Goal: Information Seeking & Learning: Learn about a topic

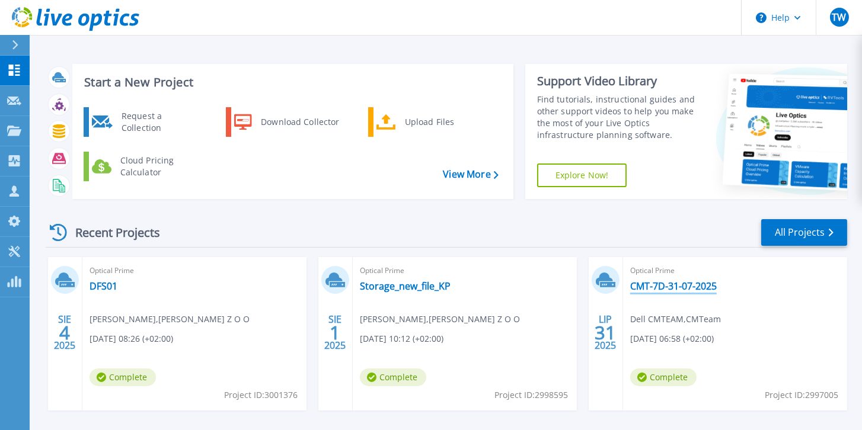
click at [672, 291] on link "CMT-7D-31-07-2025" at bounding box center [673, 286] width 87 height 12
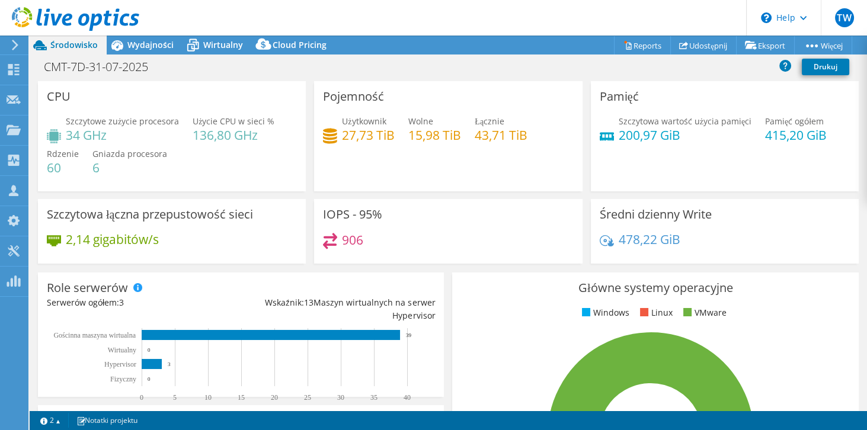
click at [158, 44] on span "Wydajności" at bounding box center [150, 44] width 46 height 11
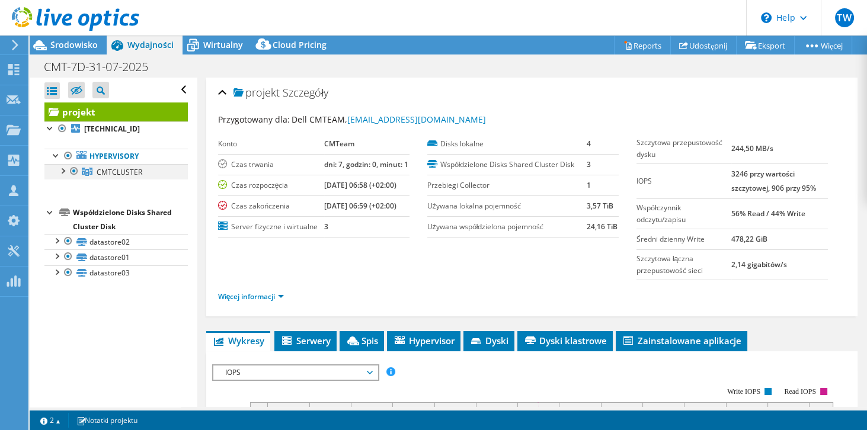
click at [64, 174] on div at bounding box center [62, 170] width 12 height 12
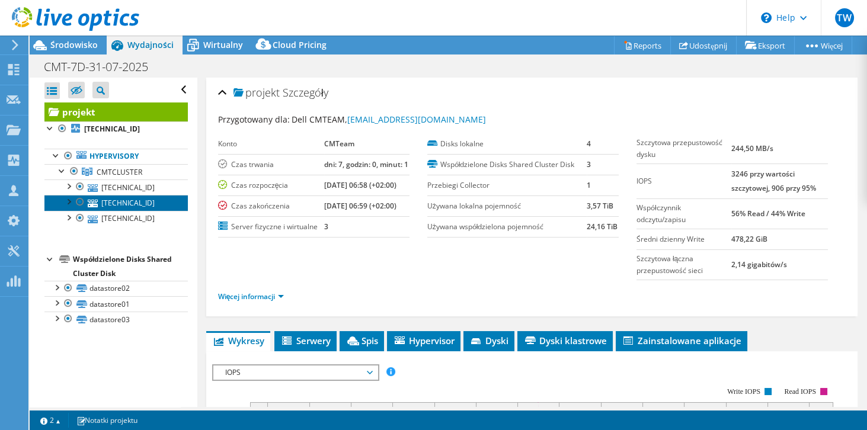
click at [138, 195] on link "[TECHNICAL_ID]" at bounding box center [115, 202] width 143 height 15
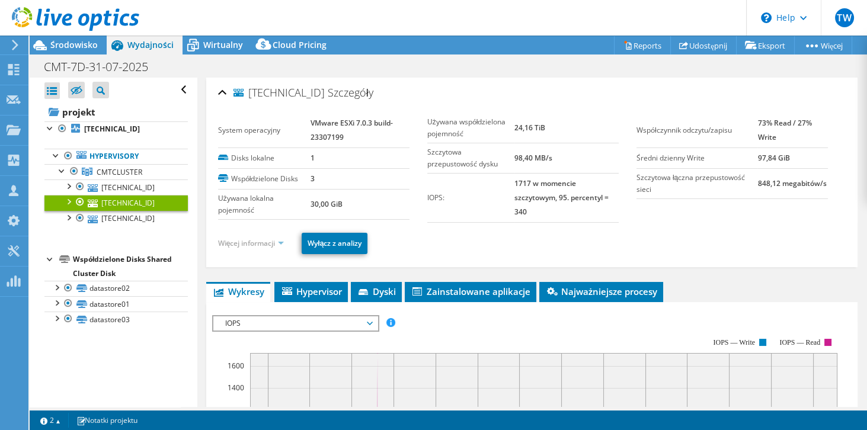
drag, startPoint x: 138, startPoint y: 194, endPoint x: 285, endPoint y: 241, distance: 154.3
click at [285, 241] on link "Więcej informacji" at bounding box center [251, 243] width 66 height 10
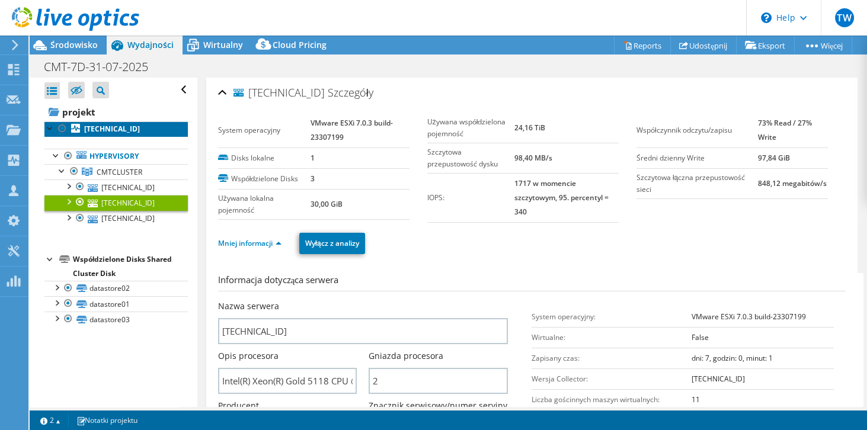
click at [118, 130] on b "[TECHNICAL_ID]" at bounding box center [112, 129] width 56 height 10
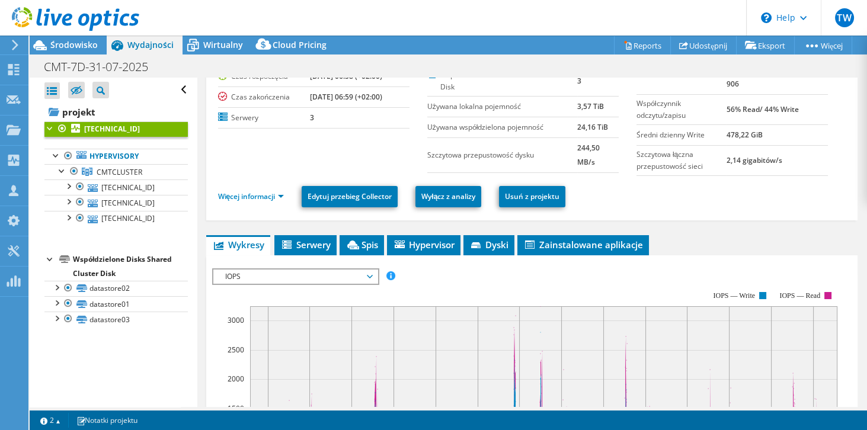
scroll to position [34, 0]
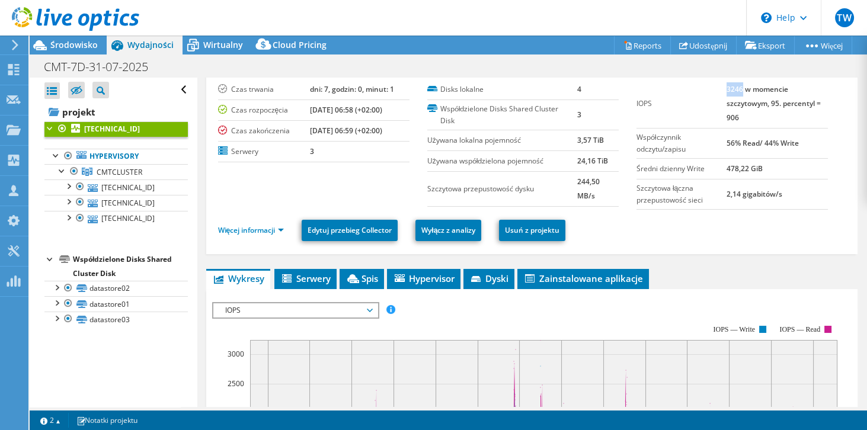
drag, startPoint x: 723, startPoint y: 87, endPoint x: 738, endPoint y: 86, distance: 14.9
click at [738, 86] on b "3246 w momencie szczytowym, 95. percentyl = 906" at bounding box center [774, 103] width 94 height 39
drag, startPoint x: 739, startPoint y: 114, endPoint x: 711, endPoint y: 115, distance: 27.9
click at [711, 115] on tr "IOPS 3246 w momencie szczytowym, 95. percentyl = 906" at bounding box center [732, 103] width 191 height 49
click at [729, 113] on b "3246 w momencie szczytowym, 95. percentyl = 906" at bounding box center [774, 103] width 94 height 39
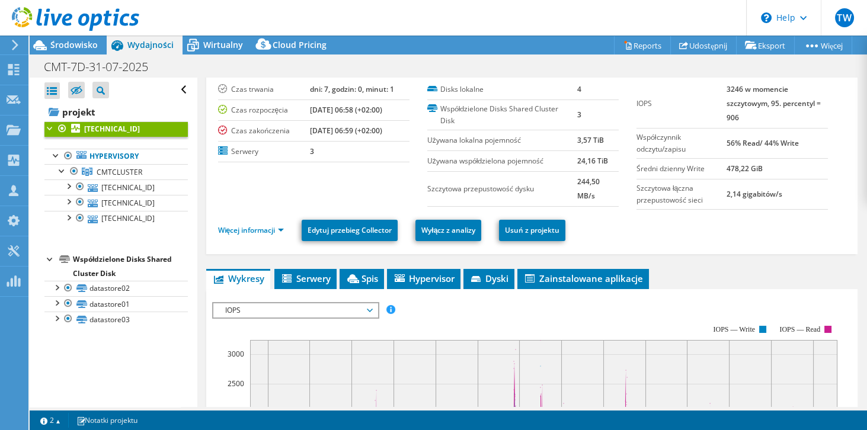
drag, startPoint x: 779, startPoint y: 126, endPoint x: 740, endPoint y: 118, distance: 39.3
click at [720, 126] on tr "IOPS 3246 w momencie szczytowym, 95. percentyl = 906" at bounding box center [732, 103] width 191 height 49
click at [741, 118] on td "3246 w momencie szczytowym, 95. percentyl = 906" at bounding box center [777, 103] width 101 height 49
click at [742, 118] on td "3246 w momencie szczytowym, 95. percentyl = 906" at bounding box center [777, 103] width 101 height 49
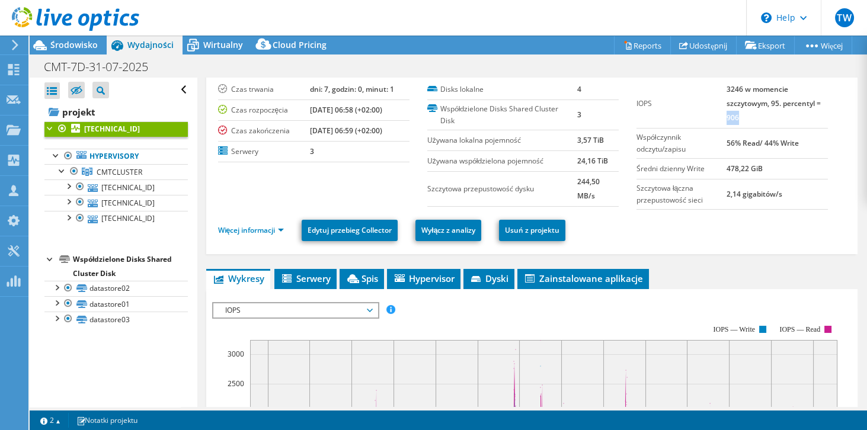
drag, startPoint x: 739, startPoint y: 119, endPoint x: 723, endPoint y: 116, distance: 16.2
click at [727, 116] on td "3246 w momencie szczytowym, 95. percentyl = 906" at bounding box center [777, 103] width 101 height 49
drag, startPoint x: 723, startPoint y: 88, endPoint x: 713, endPoint y: 88, distance: 10.1
click at [713, 88] on tr "IOPS 3246 w momencie szczytowym, 95. percentyl = 906" at bounding box center [732, 103] width 191 height 49
drag, startPoint x: 725, startPoint y: 92, endPoint x: 770, endPoint y: 92, distance: 45.1
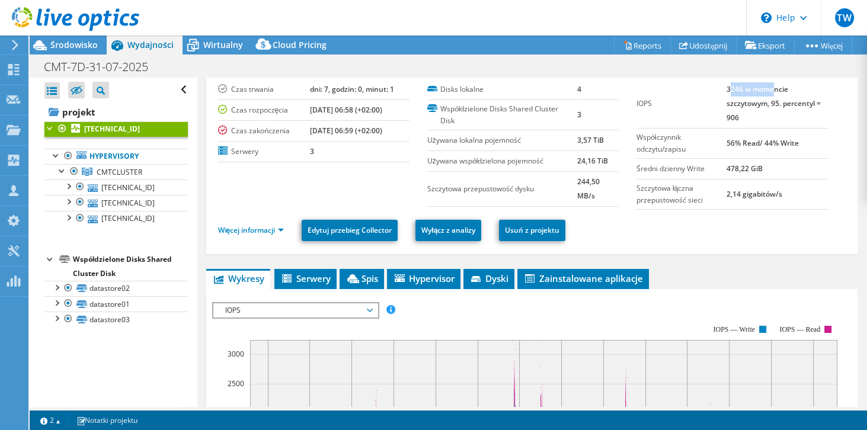
click at [770, 92] on b "3246 w momencie szczytowym, 95. percentyl = 906" at bounding box center [774, 103] width 94 height 39
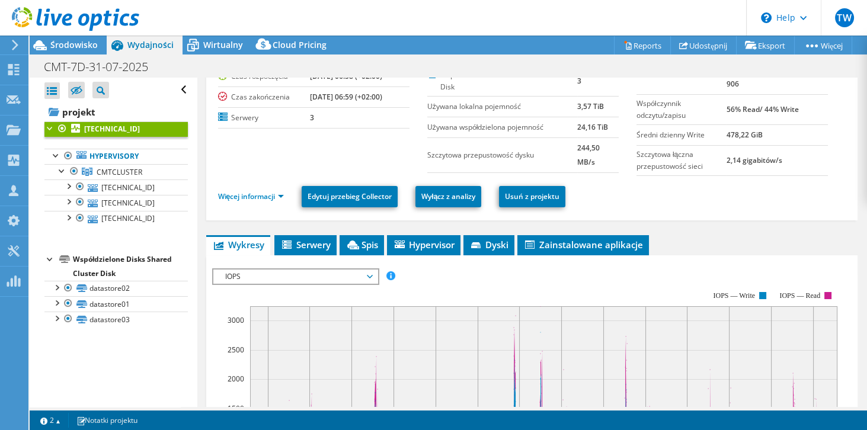
click at [317, 272] on span "IOPS" at bounding box center [295, 277] width 152 height 14
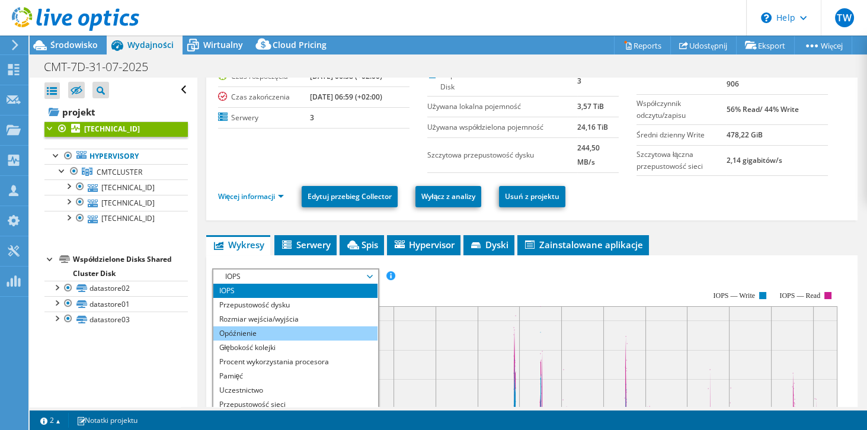
click at [282, 327] on li "Opóźnienie" at bounding box center [295, 334] width 164 height 14
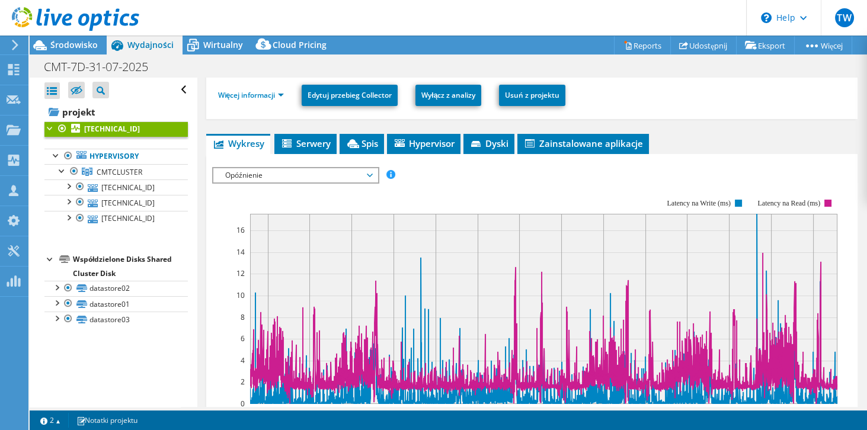
scroll to position [237, 0]
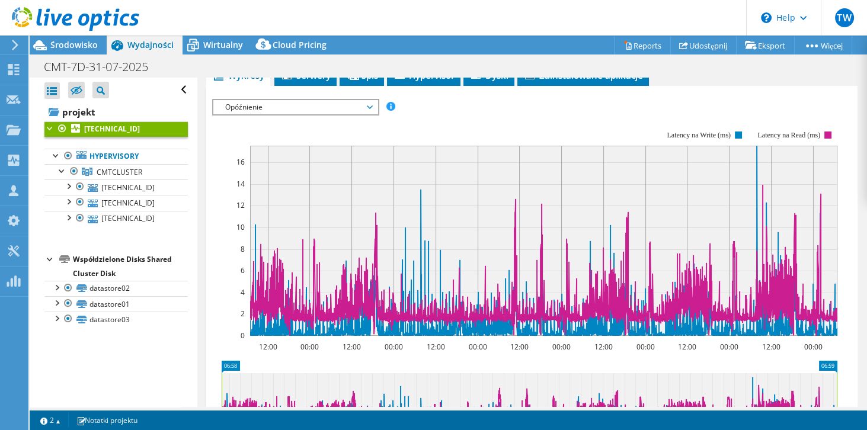
click at [290, 107] on span "Opóźnienie" at bounding box center [295, 107] width 152 height 14
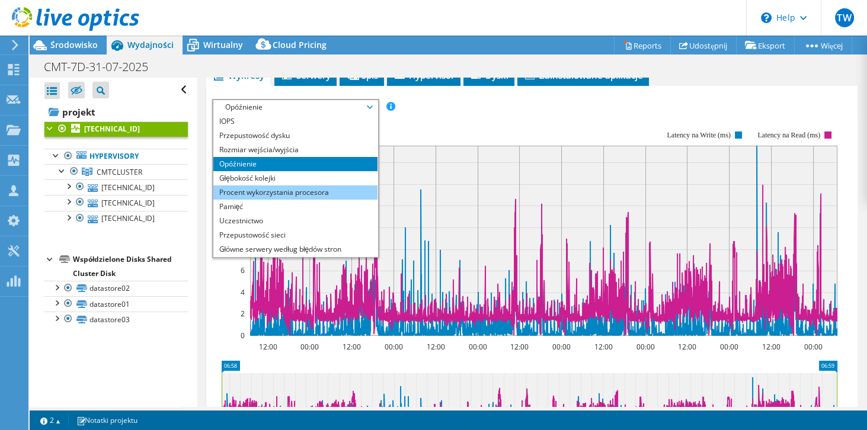
click at [272, 196] on li "Procent wykorzystania procesora" at bounding box center [295, 193] width 164 height 14
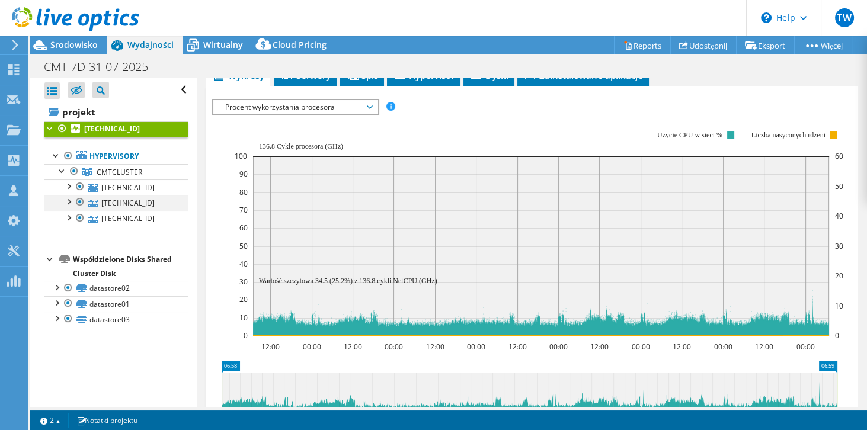
click at [69, 200] on div at bounding box center [68, 201] width 12 height 12
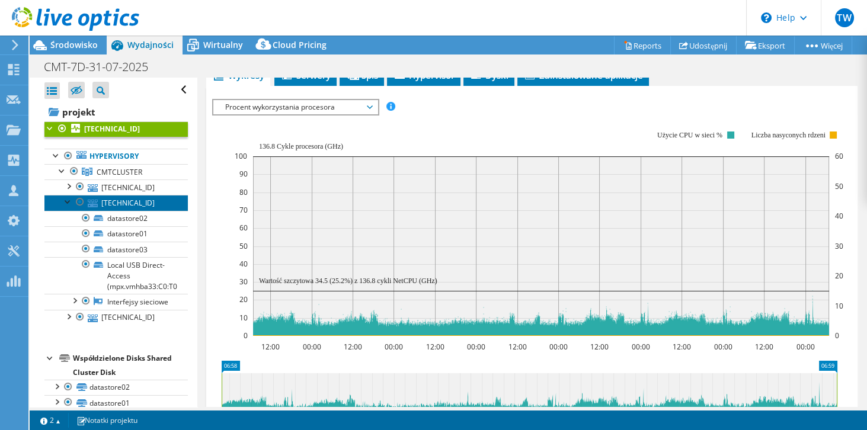
click at [125, 205] on link "[TECHNICAL_ID]" at bounding box center [115, 202] width 143 height 15
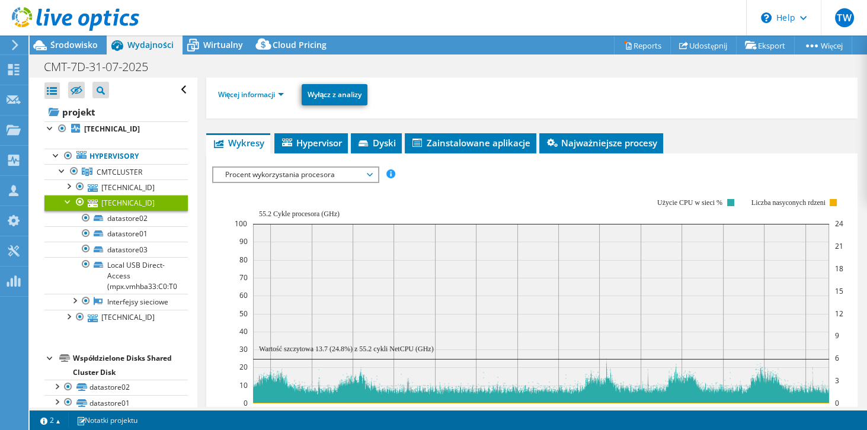
scroll to position [0, 0]
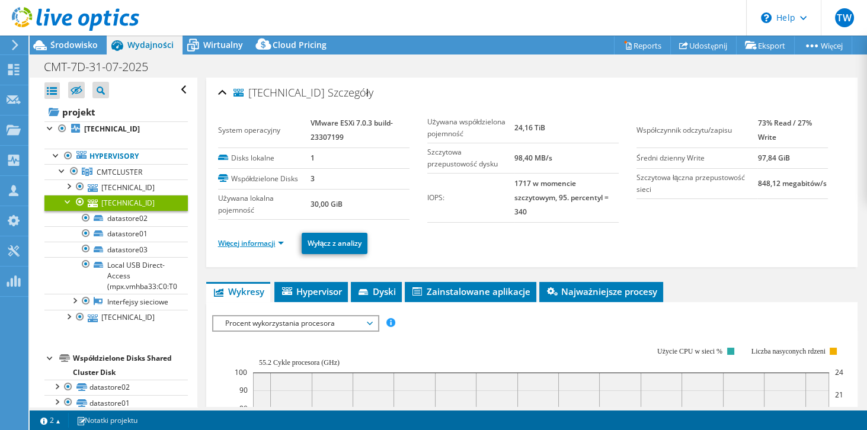
click at [247, 244] on link "Więcej informacji" at bounding box center [251, 243] width 66 height 10
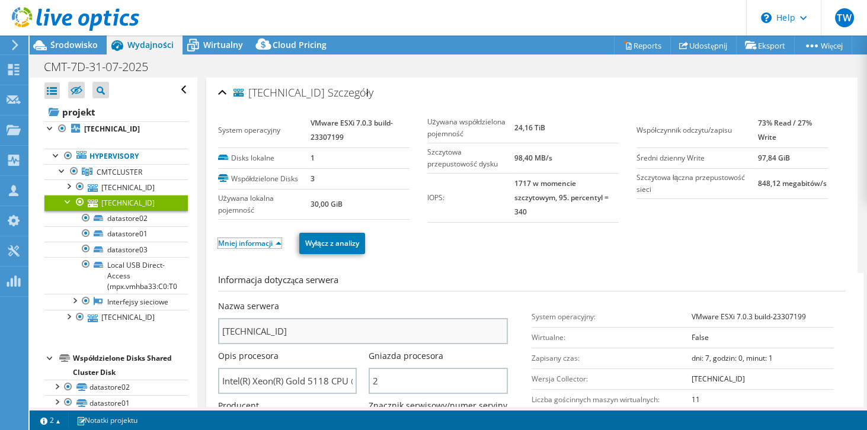
scroll to position [101, 0]
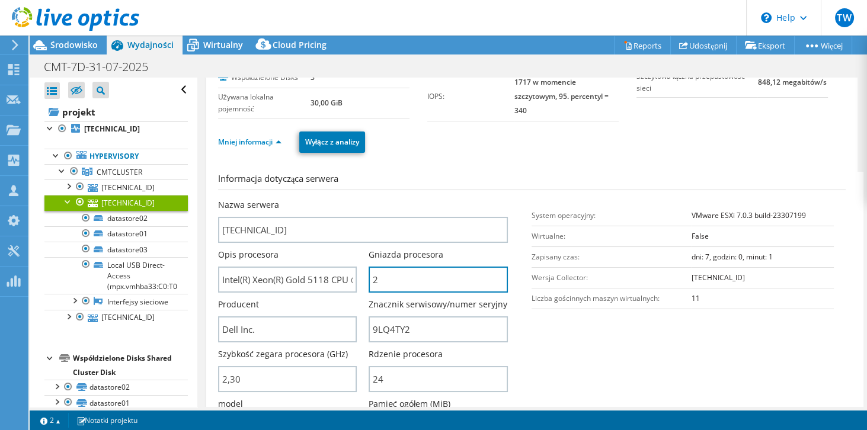
drag, startPoint x: 384, startPoint y: 281, endPoint x: 360, endPoint y: 282, distance: 24.3
click at [360, 199] on div "Nazwa serwera [TECHNICAL_ID] Opis procesora Intel(R) Xeon(R) Gold 5118 CPU @ 2.…" at bounding box center [369, 199] width 302 height 0
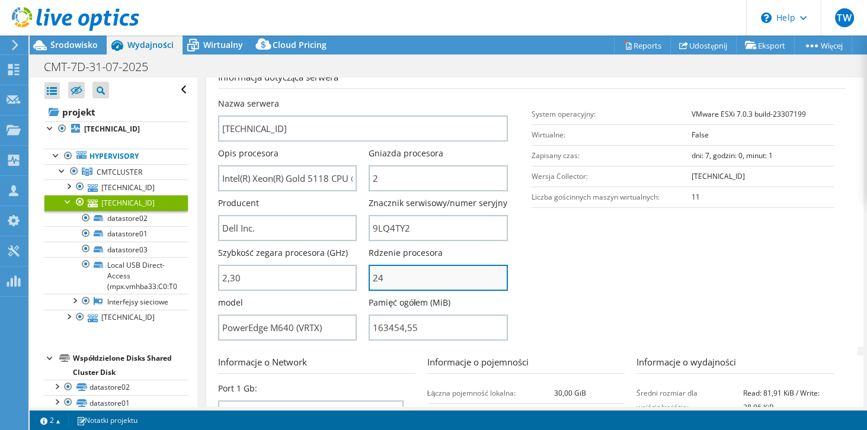
drag, startPoint x: 391, startPoint y: 281, endPoint x: 374, endPoint y: 282, distance: 17.2
click at [374, 282] on input "24" at bounding box center [438, 278] width 139 height 26
click at [390, 277] on input "24" at bounding box center [438, 278] width 139 height 26
click at [590, 301] on section "Informacja dotycząca serwera Nazwa serwera [TECHNICAL_ID] Opis procesora Intel(…" at bounding box center [535, 209] width 634 height 276
click at [67, 206] on div at bounding box center [68, 201] width 12 height 12
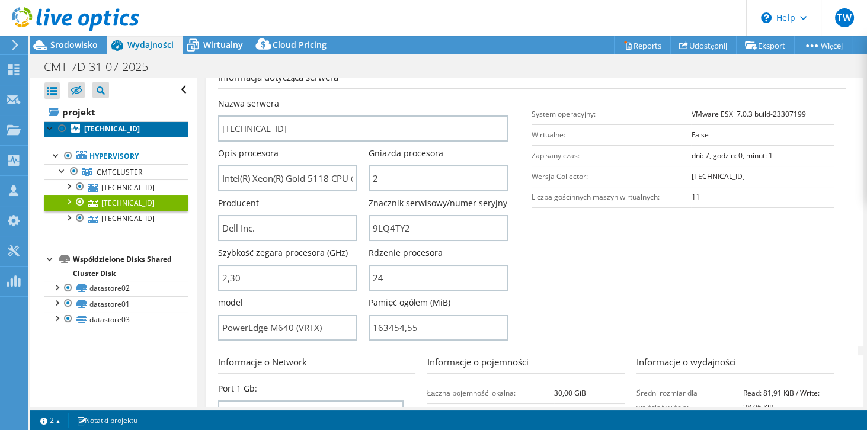
click at [114, 129] on b "[TECHNICAL_ID]" at bounding box center [112, 129] width 56 height 10
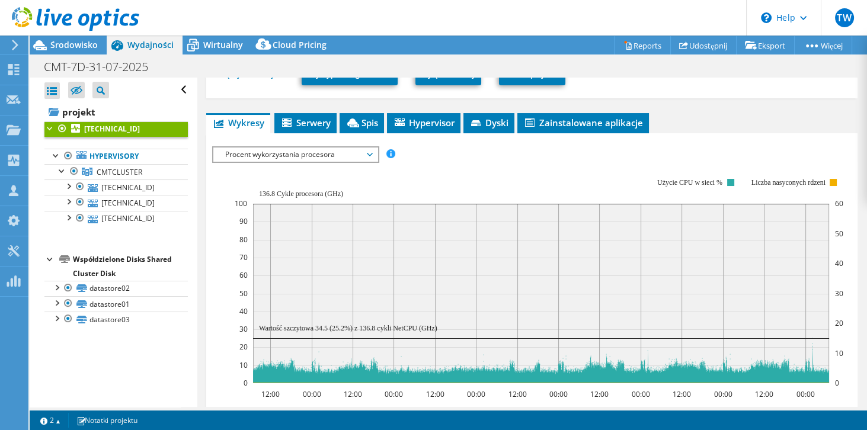
scroll to position [224, 0]
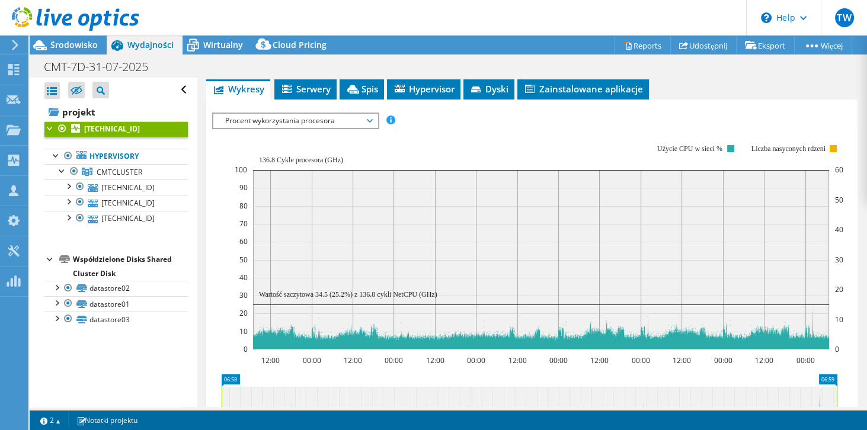
click at [265, 120] on span "Procent wykorzystania procesora" at bounding box center [295, 121] width 152 height 14
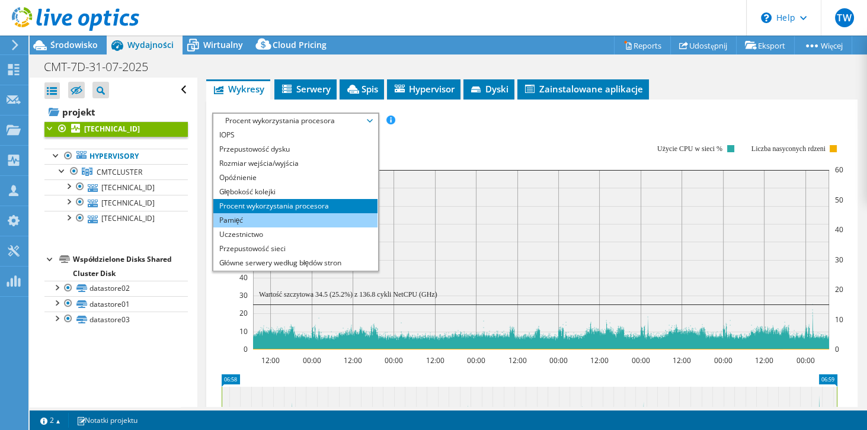
click at [285, 218] on li "Pamięć" at bounding box center [295, 220] width 164 height 14
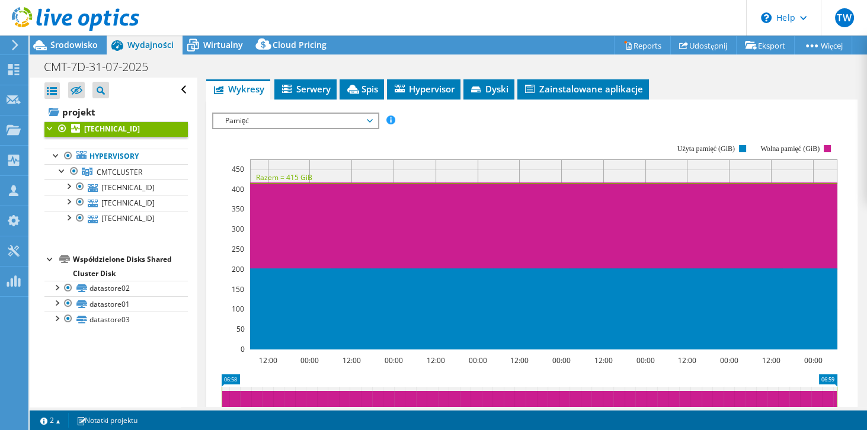
scroll to position [257, 0]
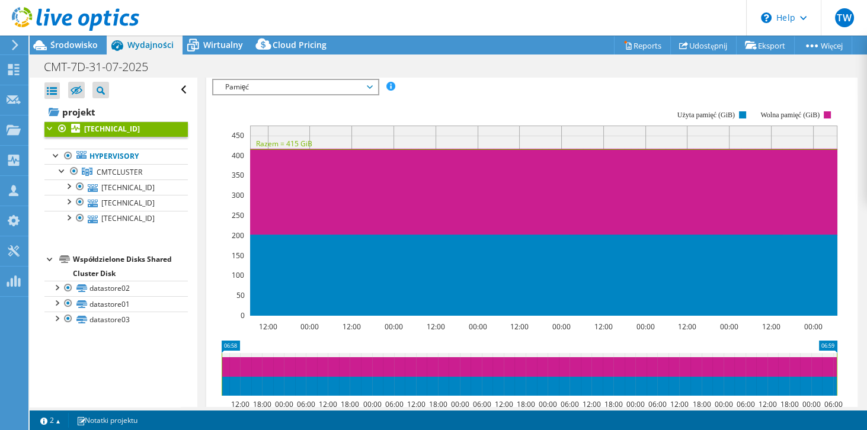
click at [297, 88] on span "Pamięć" at bounding box center [295, 87] width 152 height 14
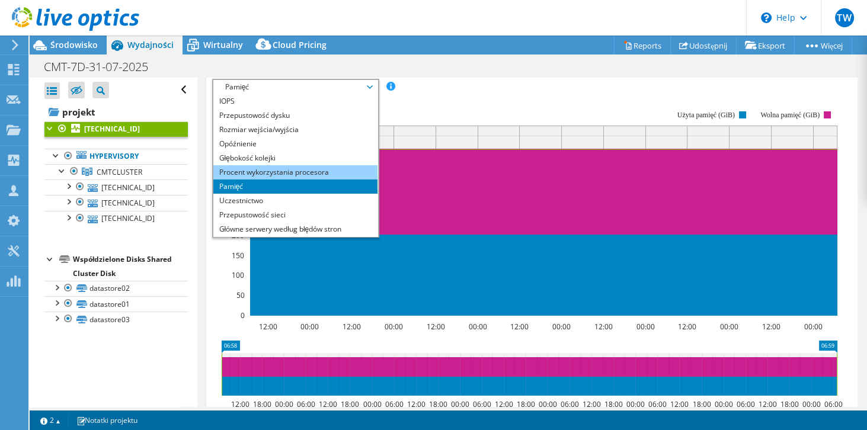
click at [254, 169] on li "Procent wykorzystania procesora" at bounding box center [295, 172] width 164 height 14
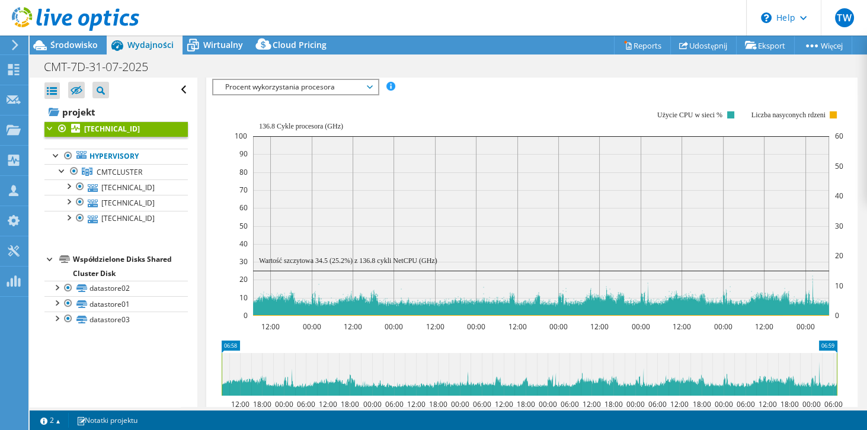
drag, startPoint x: 315, startPoint y: 260, endPoint x: 328, endPoint y: 260, distance: 12.5
click at [328, 260] on text "Wartość szczytowa 34.5 (25.2%) z 136.8 cykli NetCPU (GHz)" at bounding box center [348, 261] width 178 height 8
click at [208, 48] on span "Wirtualny" at bounding box center [223, 44] width 40 height 11
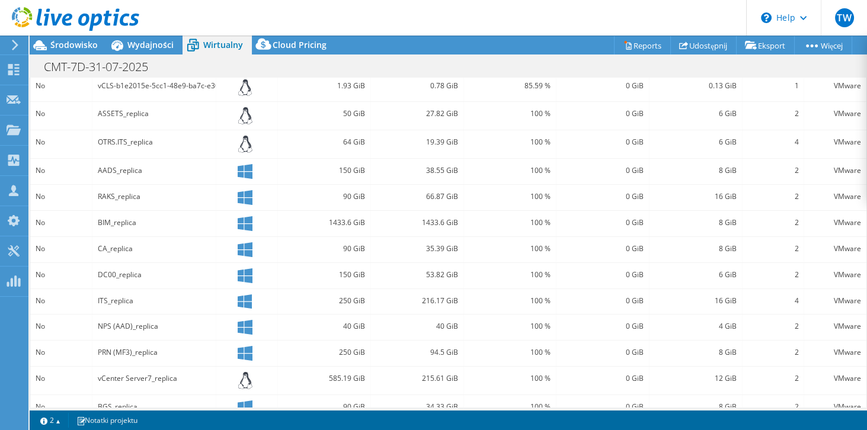
scroll to position [232, 0]
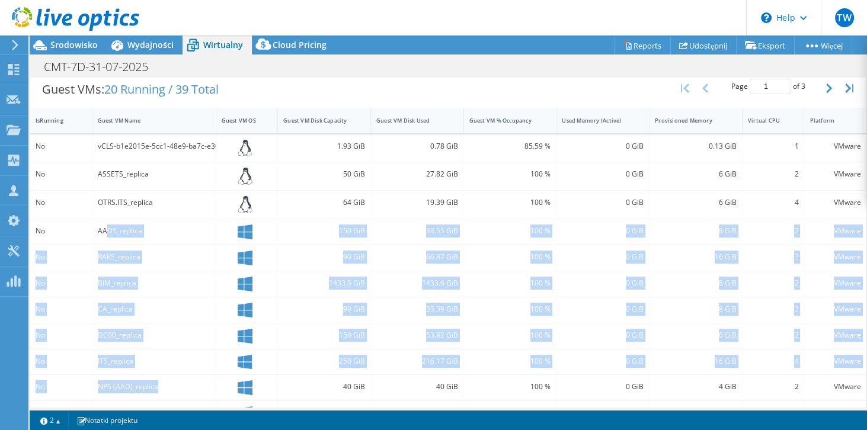
drag, startPoint x: 107, startPoint y: 235, endPoint x: 197, endPoint y: 365, distance: 158.4
click at [197, 368] on div "No vCLS-b1e2015e-5cc1-48e9-ba7c-e308f3397879 1.93 GiB 0.78 GiB 85.59 % 0 GiB 0.…" at bounding box center [448, 334] width 837 height 399
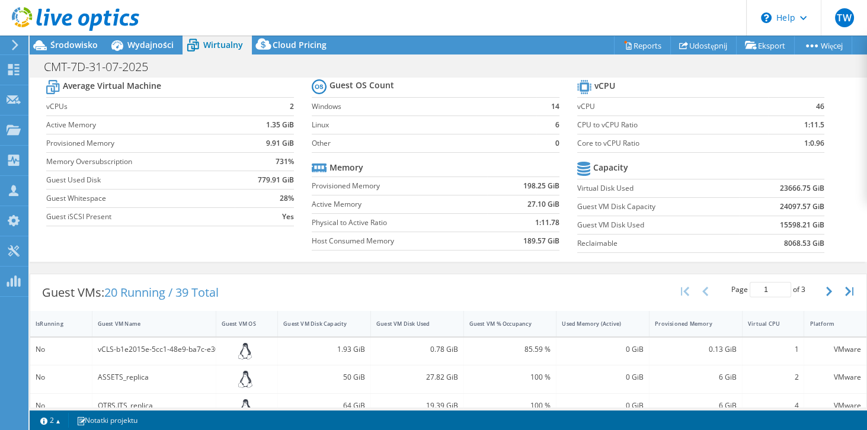
scroll to position [3, 0]
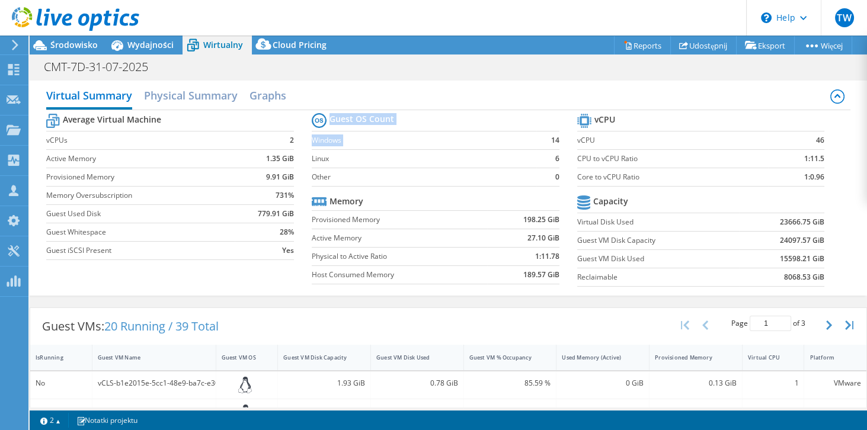
drag, startPoint x: 540, startPoint y: 141, endPoint x: 560, endPoint y: 139, distance: 20.8
click at [560, 140] on section "Guest OS Count Windows 14 Linux 6 Other 0 Memory Provisioned Memory 198.25 GiB …" at bounding box center [445, 200] width 266 height 180
click at [560, 139] on section "Guest OS Count Windows 14 Linux 6 Other 0 Memory Provisioned Memory 198.25 GiB …" at bounding box center [445, 200] width 266 height 180
drag, startPoint x: 560, startPoint y: 139, endPoint x: 535, endPoint y: 139, distance: 24.9
click at [535, 139] on section "Guest OS Count Windows 14 Linux 6 Other 0 Memory Provisioned Memory 198.25 GiB …" at bounding box center [445, 200] width 266 height 180
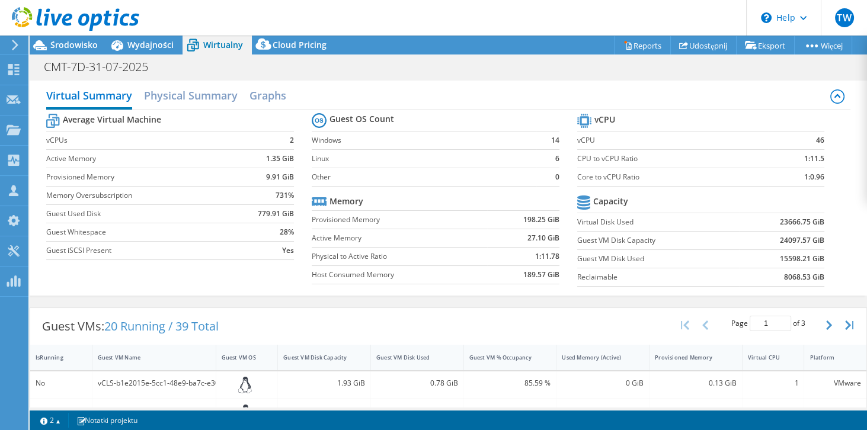
click at [537, 139] on td "14" at bounding box center [548, 140] width 23 height 18
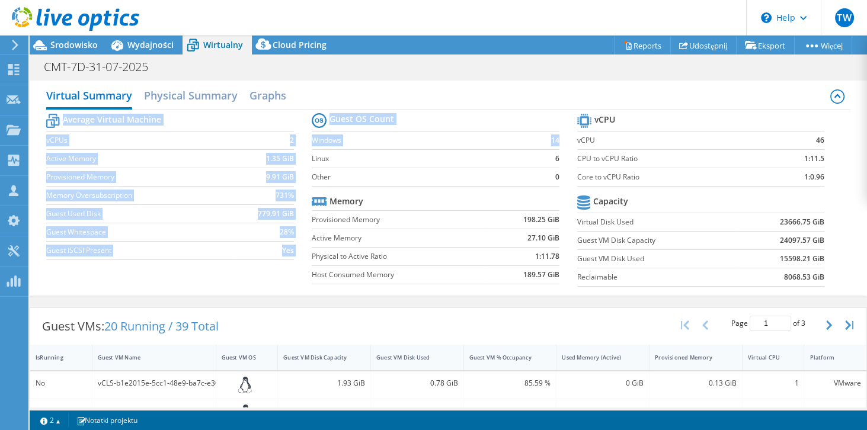
drag, startPoint x: 308, startPoint y: 137, endPoint x: 556, endPoint y: 137, distance: 247.2
click at [556, 137] on div "Average Virtual Machine vCPUs 2 Active Memory 1.35 GiB Provisioned Memory 9.91 …" at bounding box center [448, 201] width 805 height 183
click at [556, 137] on b "14" at bounding box center [555, 141] width 8 height 12
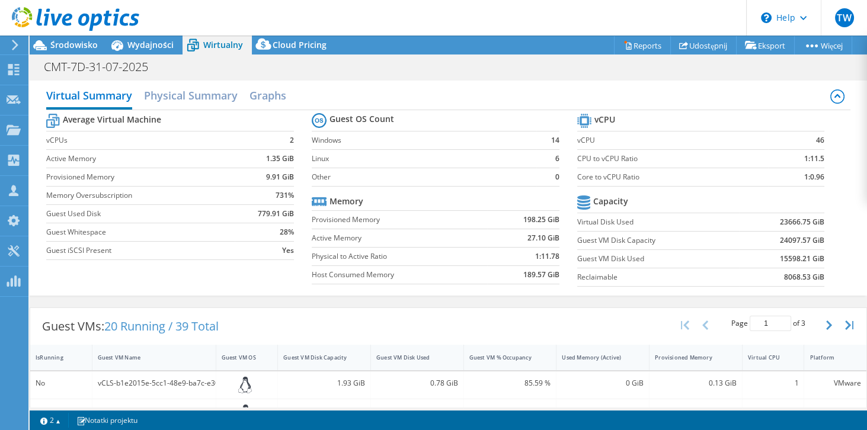
drag, startPoint x: 554, startPoint y: 130, endPoint x: 561, endPoint y: 143, distance: 14.6
click at [560, 141] on section "Guest OS Count Windows 14 Linux 6 Other 0 Memory Provisioned Memory 198.25 GiB …" at bounding box center [445, 200] width 266 height 180
click at [560, 140] on section "Guest OS Count Windows 14 Linux 6 Other 0 Memory Provisioned Memory 198.25 GiB …" at bounding box center [445, 200] width 266 height 180
drag, startPoint x: 558, startPoint y: 138, endPoint x: 526, endPoint y: 139, distance: 32.6
click at [526, 139] on section "Guest OS Count Windows 14 Linux 6 Other 0 Memory Provisioned Memory 198.25 GiB …" at bounding box center [445, 200] width 266 height 180
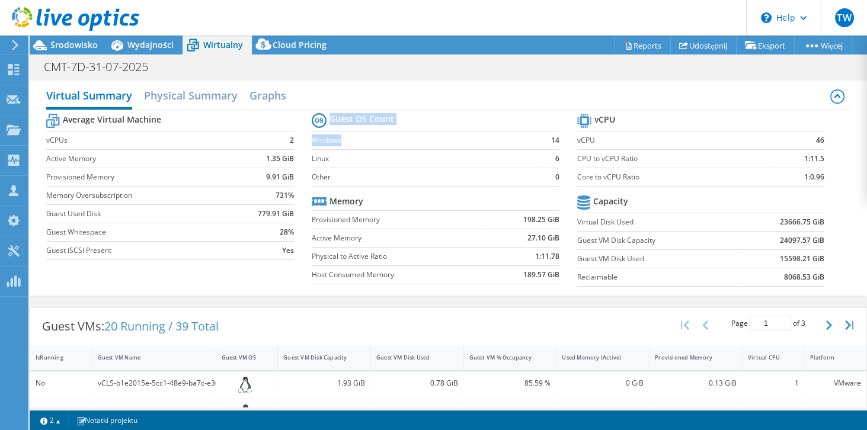
click at [526, 141] on label "Windows" at bounding box center [424, 141] width 225 height 12
drag, startPoint x: 310, startPoint y: 141, endPoint x: 556, endPoint y: 137, distance: 246.1
click at [556, 137] on section "Guest OS Count Windows 14 Linux 6 Other 0 Memory Provisioned Memory 198.25 GiB …" at bounding box center [445, 200] width 266 height 180
click at [525, 141] on label "Windows" at bounding box center [424, 141] width 225 height 12
drag, startPoint x: 365, startPoint y: 140, endPoint x: 312, endPoint y: 142, distance: 52.8
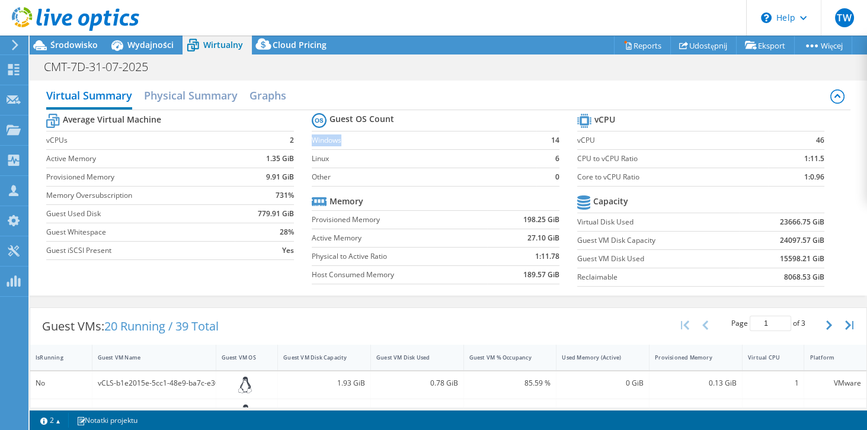
click at [312, 142] on label "Windows" at bounding box center [424, 141] width 225 height 12
drag, startPoint x: 541, startPoint y: 137, endPoint x: 556, endPoint y: 141, distance: 15.8
click at [556, 141] on section "Guest OS Count Windows 14 Linux 6 Other 0 Memory Provisioned Memory 198.25 GiB …" at bounding box center [445, 200] width 266 height 180
click at [558, 146] on section "Guest OS Count Windows 14 Linux 6 Other 0 Memory Provisioned Memory 198.25 GiB …" at bounding box center [445, 200] width 266 height 180
click at [405, 157] on label "Linux" at bounding box center [424, 159] width 225 height 12
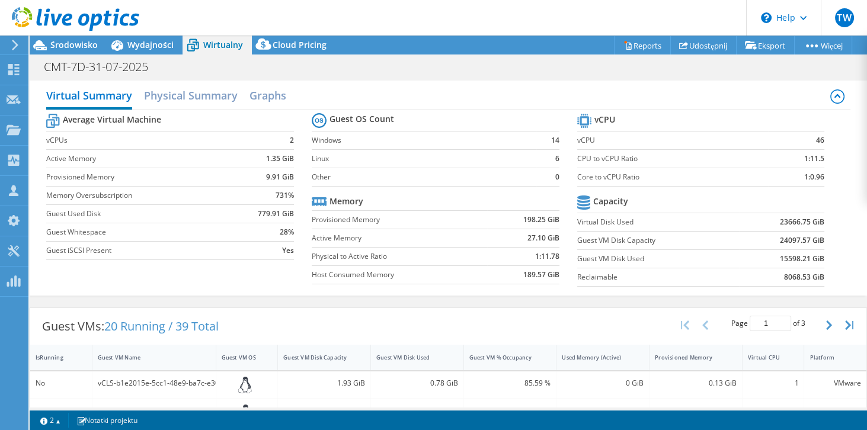
scroll to position [105, 0]
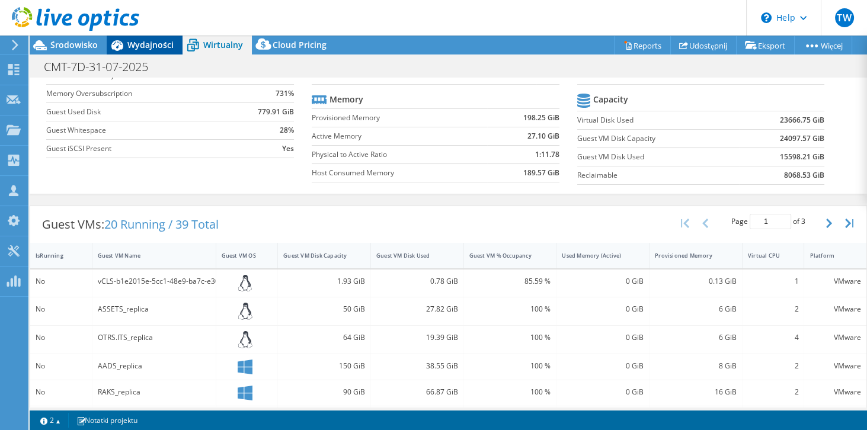
click at [123, 52] on icon at bounding box center [117, 45] width 21 height 21
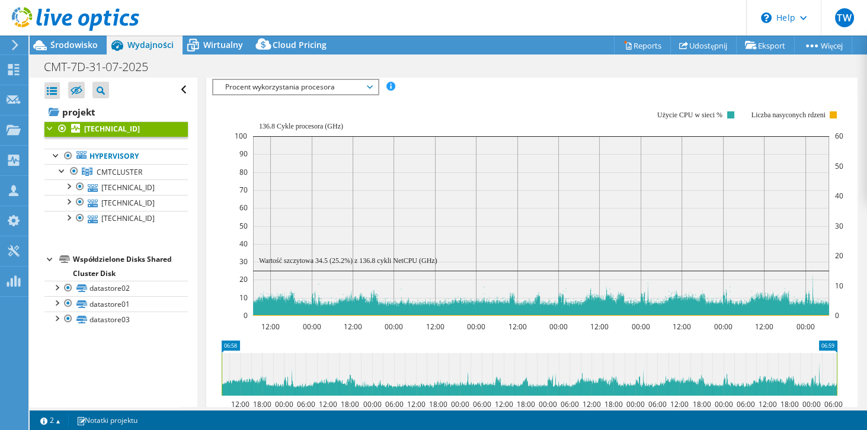
scroll to position [0, 0]
click at [309, 88] on span "Procent wykorzystania procesora" at bounding box center [295, 87] width 152 height 14
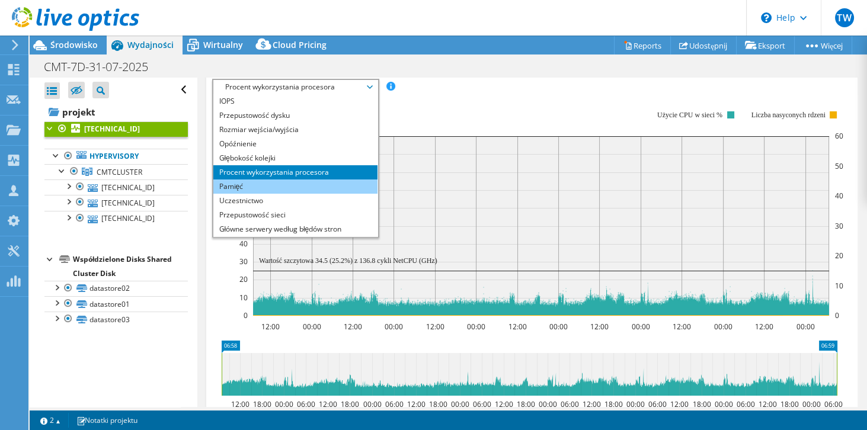
click at [286, 184] on li "Pamięć" at bounding box center [295, 187] width 164 height 14
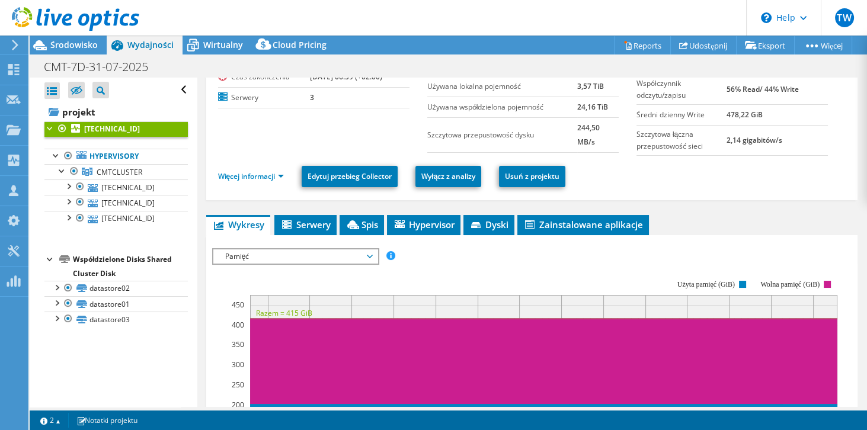
scroll to position [20, 0]
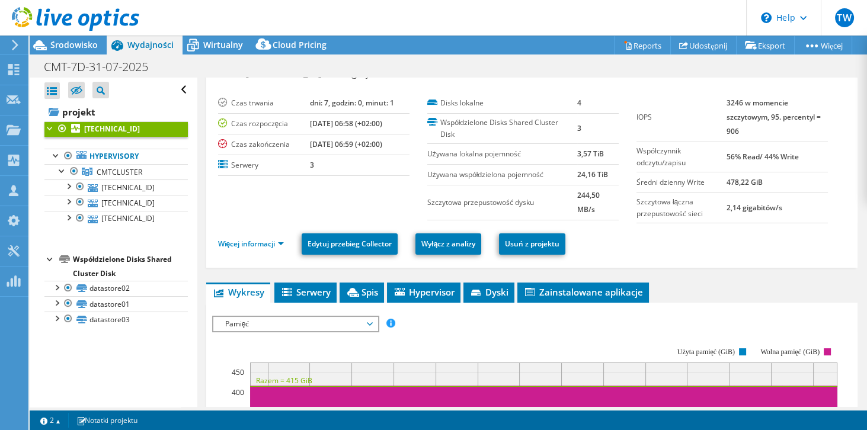
click at [570, 176] on label "Używana współdzielona pojemność" at bounding box center [502, 175] width 150 height 12
drag, startPoint x: 607, startPoint y: 174, endPoint x: 574, endPoint y: 170, distance: 33.4
click at [574, 170] on tr "Używana współdzielona pojemność 24,16 TiB" at bounding box center [522, 174] width 191 height 21
click at [599, 177] on b "24,16 TiB" at bounding box center [592, 175] width 31 height 10
click at [599, 176] on b "24,16 TiB" at bounding box center [592, 175] width 31 height 10
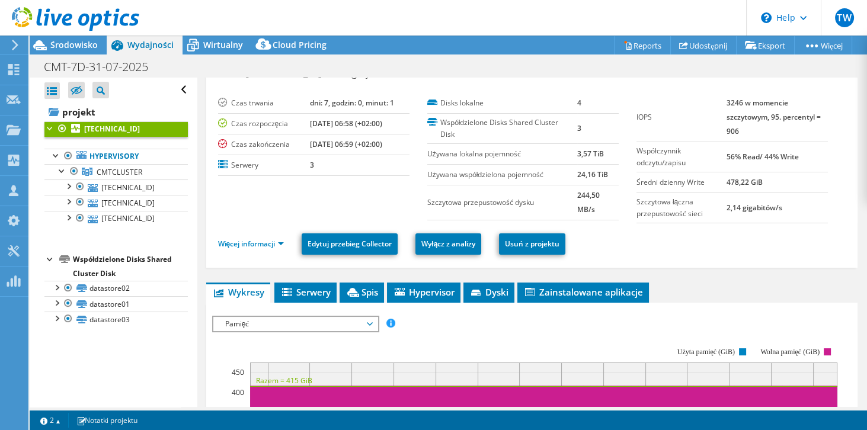
click at [605, 171] on b "24,16 TiB" at bounding box center [592, 175] width 31 height 10
drag, startPoint x: 607, startPoint y: 174, endPoint x: 576, endPoint y: 173, distance: 31.4
click at [577, 173] on td "24,16 TiB" at bounding box center [598, 174] width 42 height 21
drag, startPoint x: 598, startPoint y: 151, endPoint x: 573, endPoint y: 157, distance: 26.0
click at [573, 157] on tr "Używana lokalna pojemność 3,57 TiB" at bounding box center [522, 153] width 191 height 21
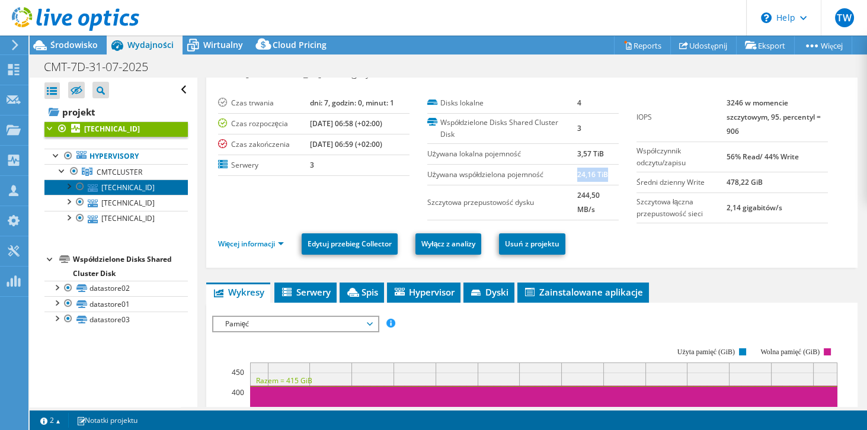
click at [137, 189] on link "[TECHNICAL_ID]" at bounding box center [115, 187] width 143 height 15
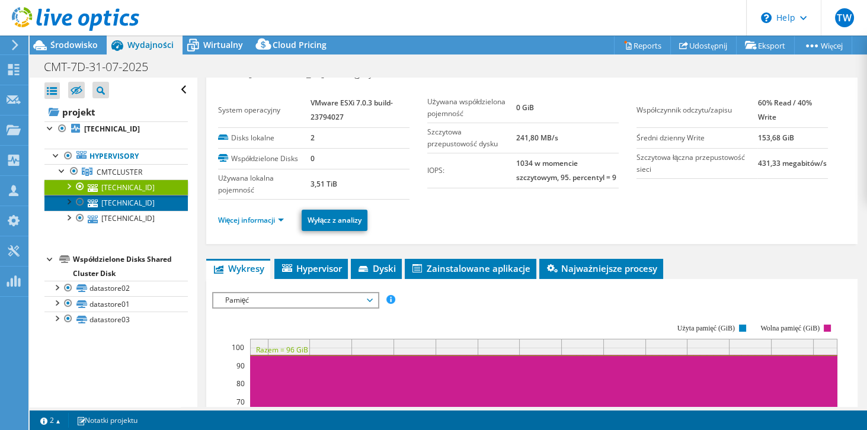
click at [134, 205] on link "[TECHNICAL_ID]" at bounding box center [115, 202] width 143 height 15
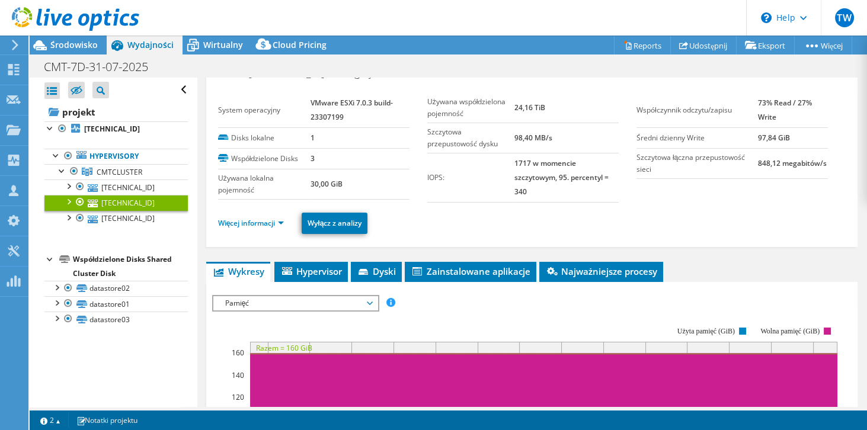
click at [347, 180] on td "30,00 GiB" at bounding box center [360, 184] width 98 height 30
click at [336, 184] on b "30,00 GiB" at bounding box center [327, 184] width 32 height 10
drag, startPoint x: 351, startPoint y: 185, endPoint x: 312, endPoint y: 183, distance: 39.2
click at [312, 183] on td "30,00 GiB" at bounding box center [360, 184] width 98 height 30
click at [305, 184] on label "Używana lokalna pojemność" at bounding box center [264, 185] width 93 height 24
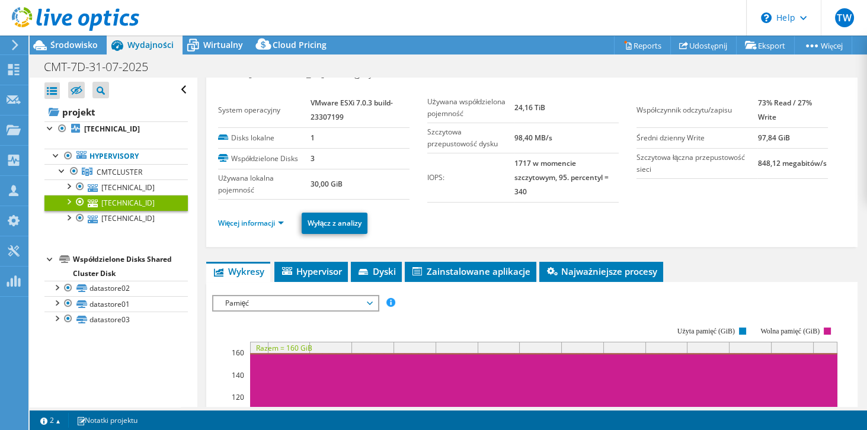
click at [307, 187] on label "Używana lokalna pojemność" at bounding box center [264, 185] width 93 height 24
drag, startPoint x: 312, startPoint y: 183, endPoint x: 347, endPoint y: 177, distance: 36.0
click at [347, 177] on td "30,00 GiB" at bounding box center [360, 184] width 98 height 30
drag, startPoint x: 427, startPoint y: 98, endPoint x: 465, endPoint y: 116, distance: 41.4
click at [465, 116] on label "Używana współdzielona pojemność" at bounding box center [471, 108] width 88 height 24
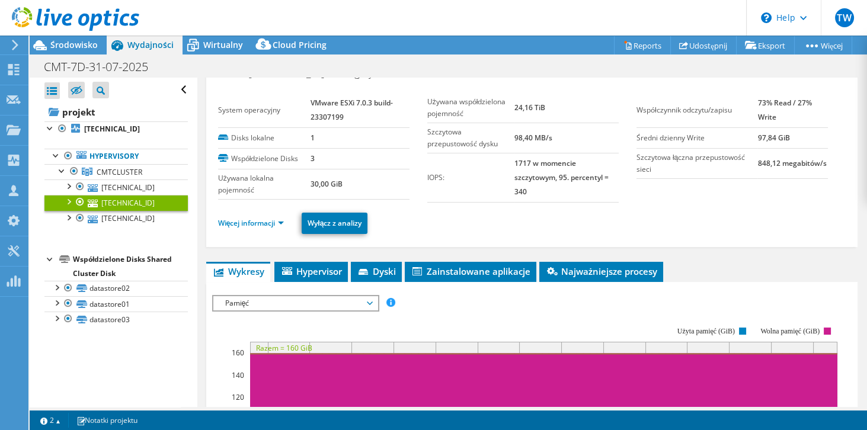
click at [516, 111] on td "24,16 TiB" at bounding box center [567, 108] width 104 height 30
drag, startPoint x: 513, startPoint y: 107, endPoint x: 545, endPoint y: 107, distance: 32.0
click at [545, 107] on td "24,16 TiB" at bounding box center [567, 108] width 104 height 30
click at [133, 295] on link "datastore02" at bounding box center [115, 288] width 143 height 15
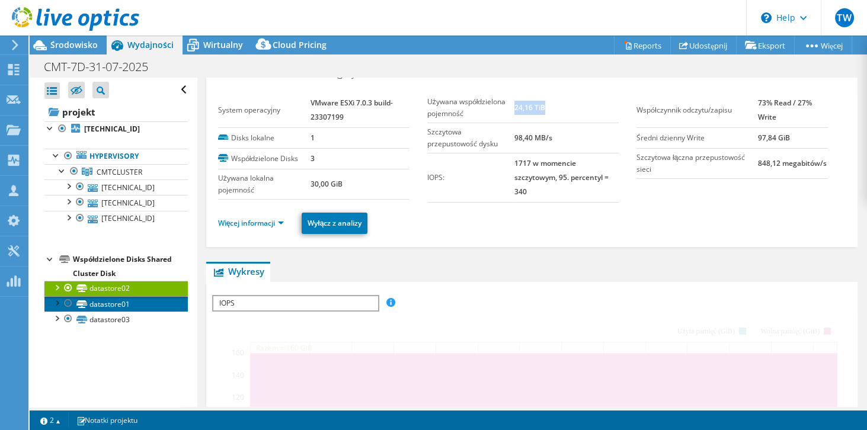
click at [129, 299] on link "datastore01" at bounding box center [115, 303] width 143 height 15
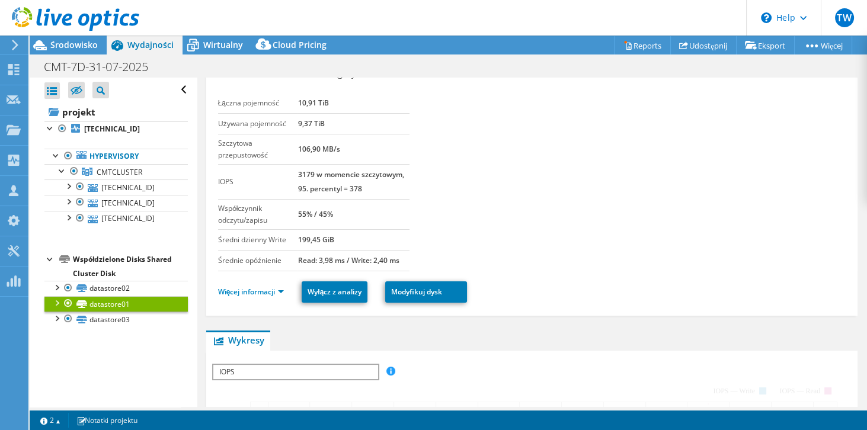
click at [129, 300] on link "datastore01" at bounding box center [115, 303] width 143 height 15
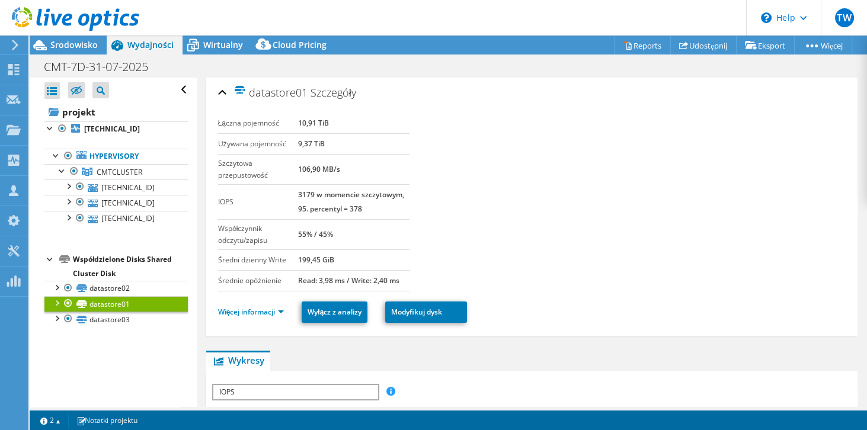
drag, startPoint x: 296, startPoint y: 143, endPoint x: 282, endPoint y: 221, distance: 78.5
click at [326, 143] on tr "Używana pojemność 9,37 TiB" at bounding box center [313, 143] width 191 height 21
click at [127, 288] on link "datastore02" at bounding box center [115, 288] width 143 height 15
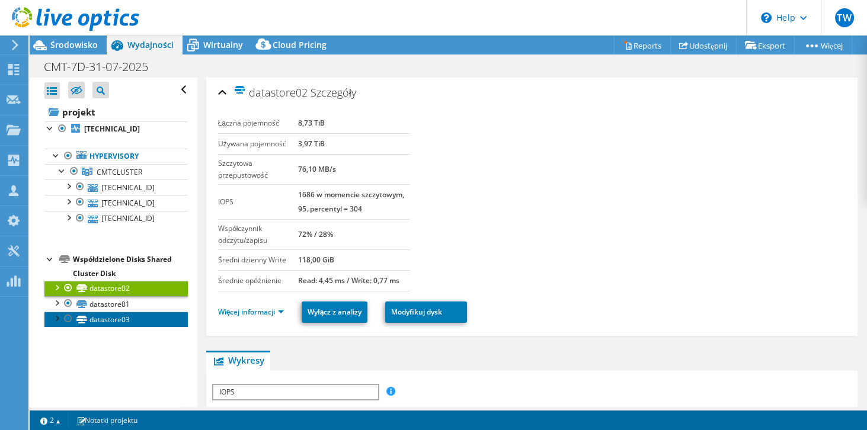
click at [107, 321] on link "datastore03" at bounding box center [115, 319] width 143 height 15
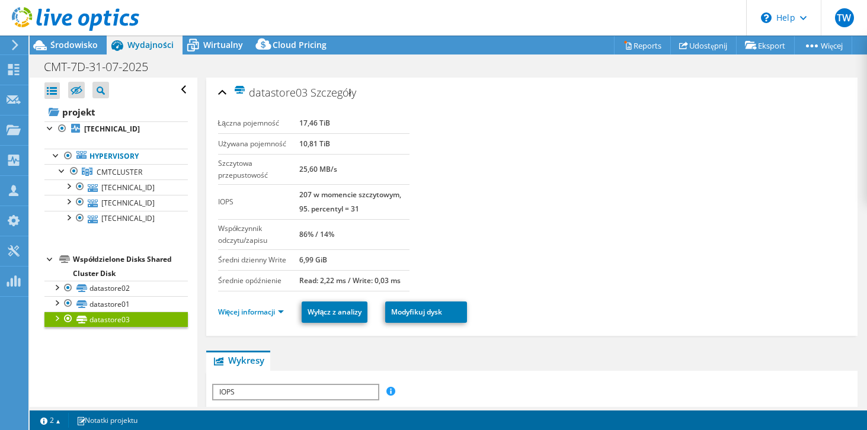
select select "USD"
click at [111, 126] on b "[TECHNICAL_ID]" at bounding box center [112, 129] width 56 height 10
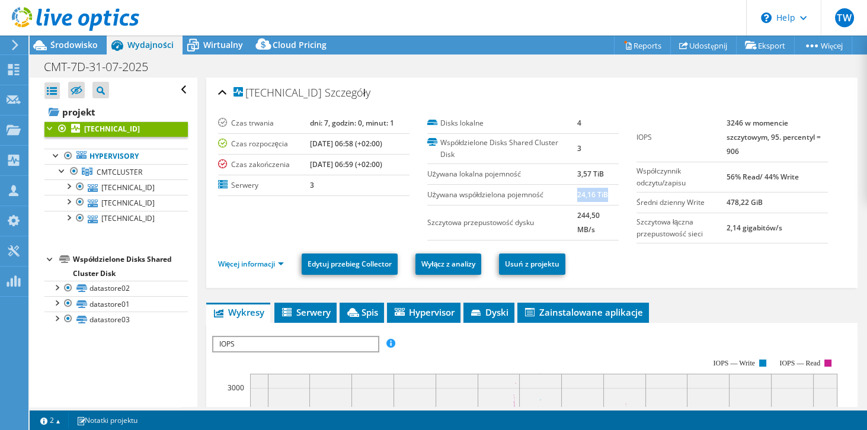
drag, startPoint x: 605, startPoint y: 193, endPoint x: 575, endPoint y: 196, distance: 30.4
click at [577, 196] on td "24,16 TiB" at bounding box center [598, 194] width 42 height 21
click at [515, 199] on label "Używana współdzielona pojemność" at bounding box center [502, 195] width 150 height 12
drag, startPoint x: 574, startPoint y: 196, endPoint x: 607, endPoint y: 195, distance: 33.2
click at [607, 195] on tr "Używana współdzielona pojemność 24,16 TiB" at bounding box center [522, 194] width 191 height 21
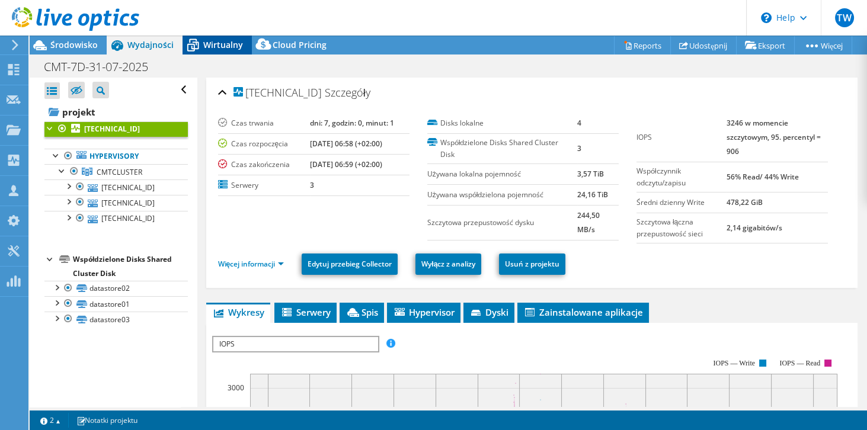
click at [208, 44] on span "Wirtualny" at bounding box center [223, 44] width 40 height 11
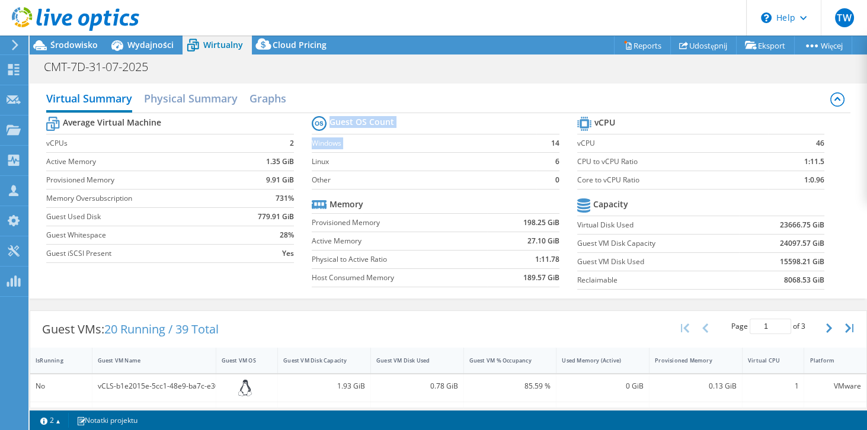
drag, startPoint x: 557, startPoint y: 161, endPoint x: 542, endPoint y: 137, distance: 27.7
click at [542, 137] on section "Guest OS Count Windows 14 Linux 6 Other 0 Memory Provisioned Memory 198.25 GiB …" at bounding box center [445, 203] width 266 height 180
click at [542, 145] on td "14" at bounding box center [548, 143] width 23 height 18
drag, startPoint x: 542, startPoint y: 144, endPoint x: 554, endPoint y: 162, distance: 21.1
click at [554, 162] on tbody "Guest OS Count Windows 14 Linux 6 Other 0" at bounding box center [436, 151] width 248 height 76
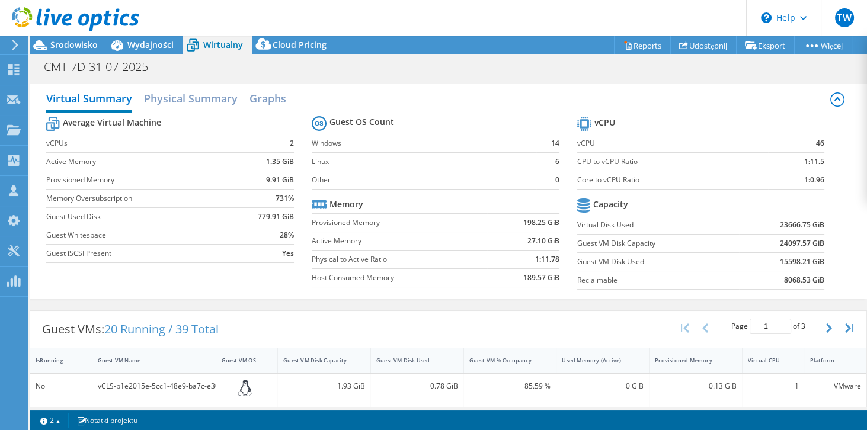
click at [459, 196] on tr "Memory" at bounding box center [436, 205] width 248 height 18
click at [399, 165] on label "Linux" at bounding box center [424, 162] width 225 height 12
drag, startPoint x: 365, startPoint y: 164, endPoint x: 325, endPoint y: 152, distance: 42.0
click at [325, 152] on td "Linux" at bounding box center [424, 161] width 225 height 18
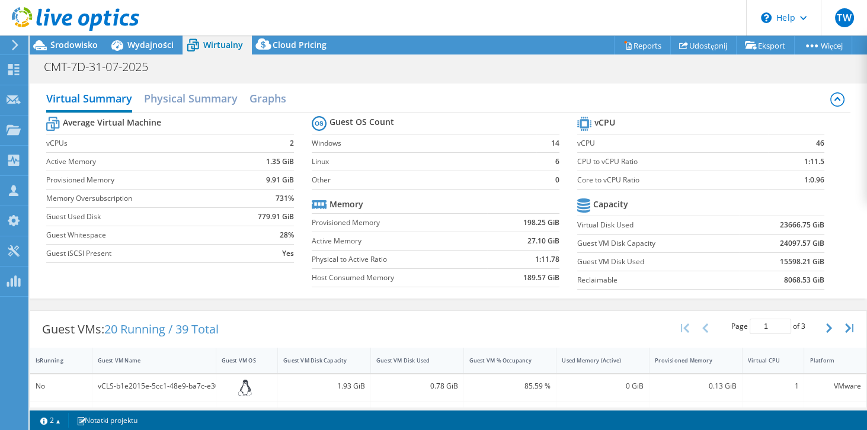
click at [330, 153] on td "Linux" at bounding box center [424, 161] width 225 height 18
click at [312, 145] on label "Windows" at bounding box center [424, 144] width 225 height 12
drag, startPoint x: 349, startPoint y: 165, endPoint x: 311, endPoint y: 143, distance: 44.1
click at [312, 143] on tbody "Guest OS Count Windows 14 Linux 6 Other 0" at bounding box center [436, 151] width 248 height 76
click at [406, 183] on label "Other" at bounding box center [424, 180] width 225 height 12
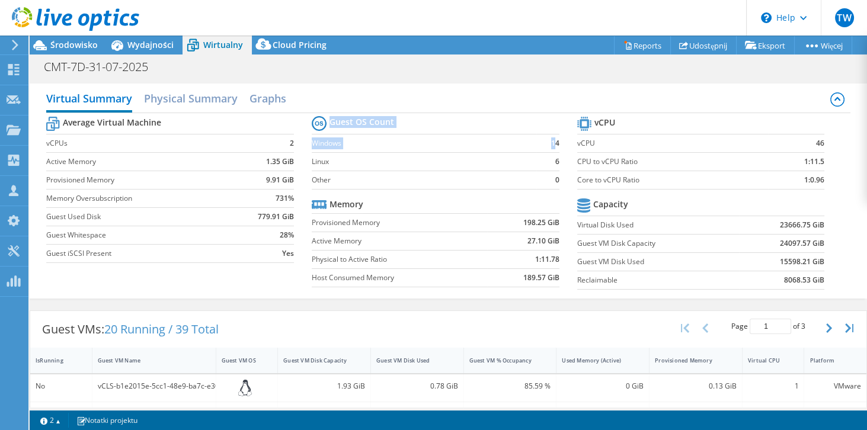
drag, startPoint x: 550, startPoint y: 142, endPoint x: 559, endPoint y: 170, distance: 28.7
click at [559, 170] on section "Guest OS Count Windows 14 Linux 6 Other 0 Memory Provisioned Memory 198.25 GiB …" at bounding box center [445, 203] width 266 height 180
drag, startPoint x: 777, startPoint y: 245, endPoint x: 819, endPoint y: 244, distance: 42.7
click at [819, 244] on b "24097.57 GiB" at bounding box center [802, 244] width 44 height 12
click at [280, 96] on h2 "Graphs" at bounding box center [268, 100] width 37 height 26
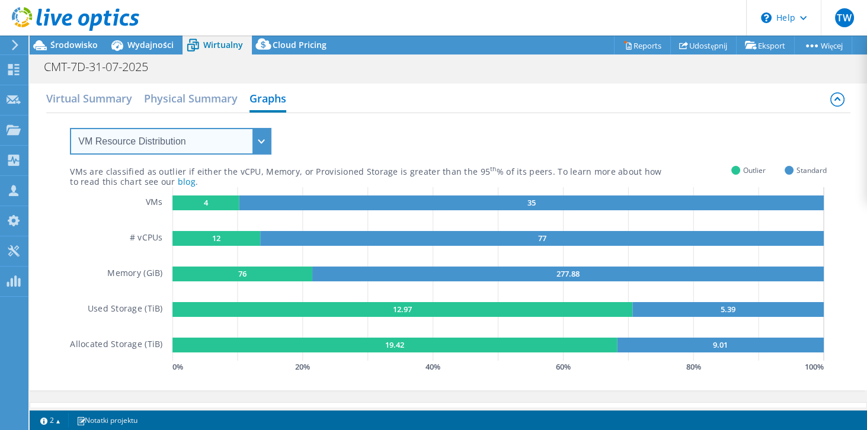
click at [149, 138] on select "VM Resource Distribution Provisioning Contrast Over Provisioning" at bounding box center [171, 141] width 202 height 27
select select "Over Provisioning"
click at [70, 128] on select "VM Resource Distribution Provisioning Contrast Over Provisioning" at bounding box center [171, 141] width 202 height 27
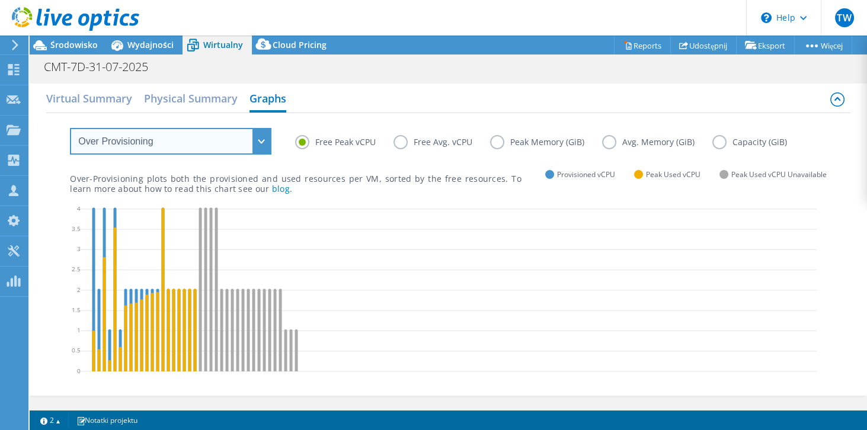
scroll to position [34, 0]
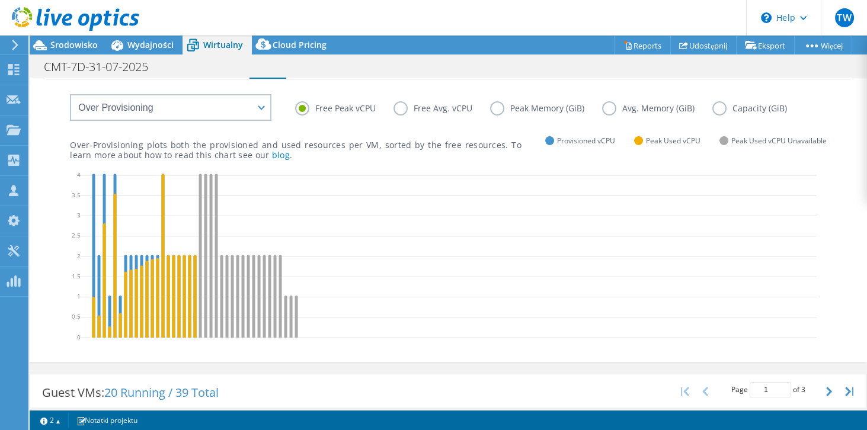
click at [403, 108] on label "Free Avg. vCPU" at bounding box center [442, 108] width 97 height 14
click at [0, 0] on input "Free Avg. vCPU" at bounding box center [0, 0] width 0 height 0
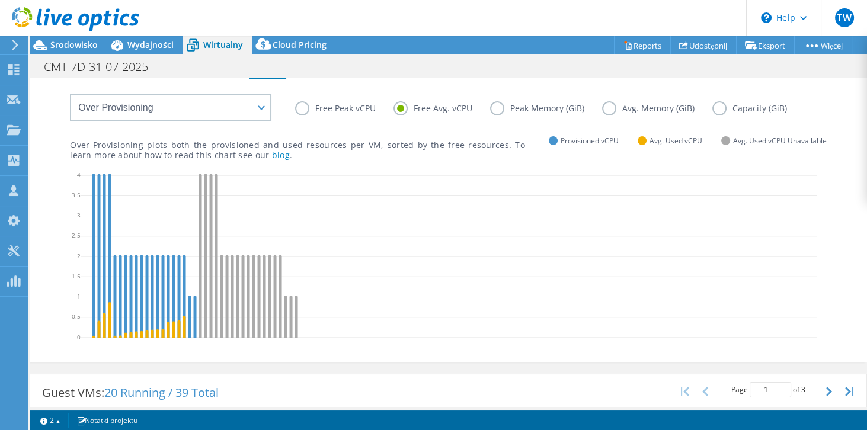
click at [303, 108] on label "Free Peak vCPU" at bounding box center [344, 108] width 98 height 14
click at [0, 0] on input "Free Peak vCPU" at bounding box center [0, 0] width 0 height 0
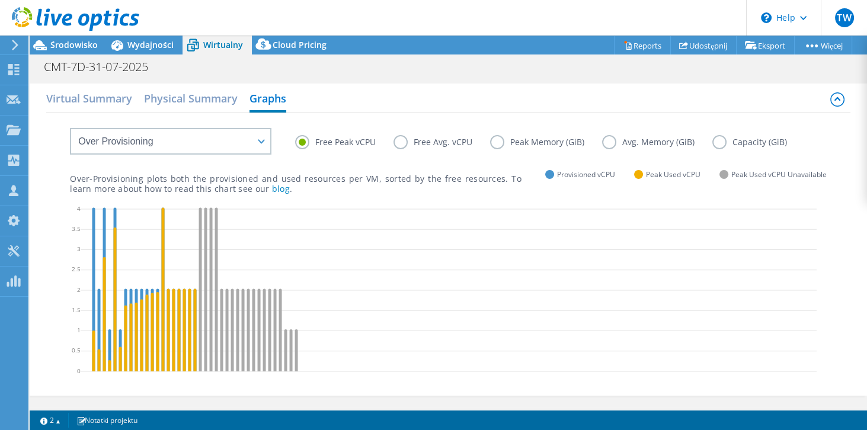
scroll to position [0, 0]
click at [160, 44] on span "Wydajności" at bounding box center [150, 44] width 46 height 11
